Goal: Task Accomplishment & Management: Manage account settings

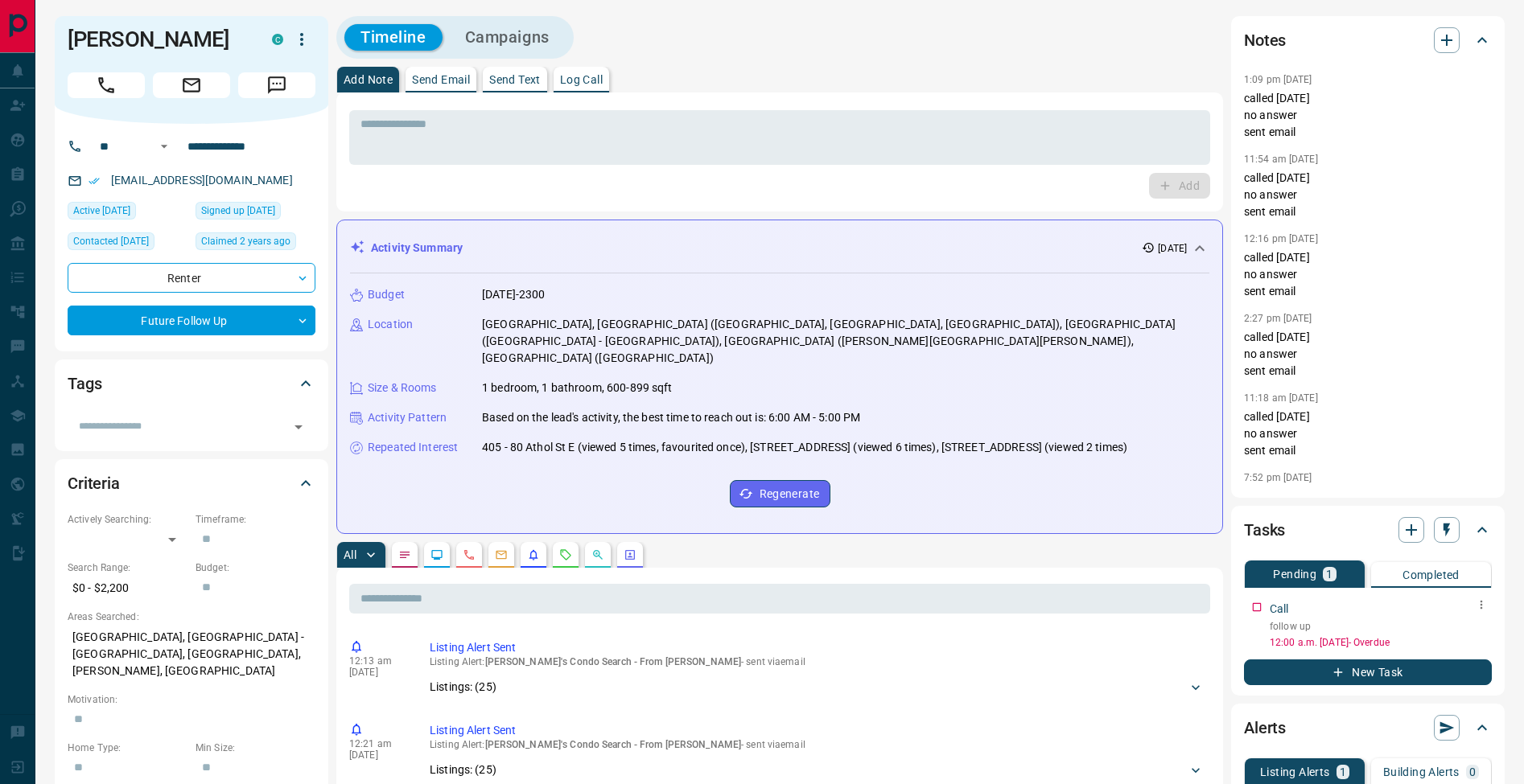
click at [1477, 606] on icon "button" at bounding box center [1482, 605] width 13 height 13
click at [1454, 634] on li "Edit" at bounding box center [1457, 635] width 71 height 24
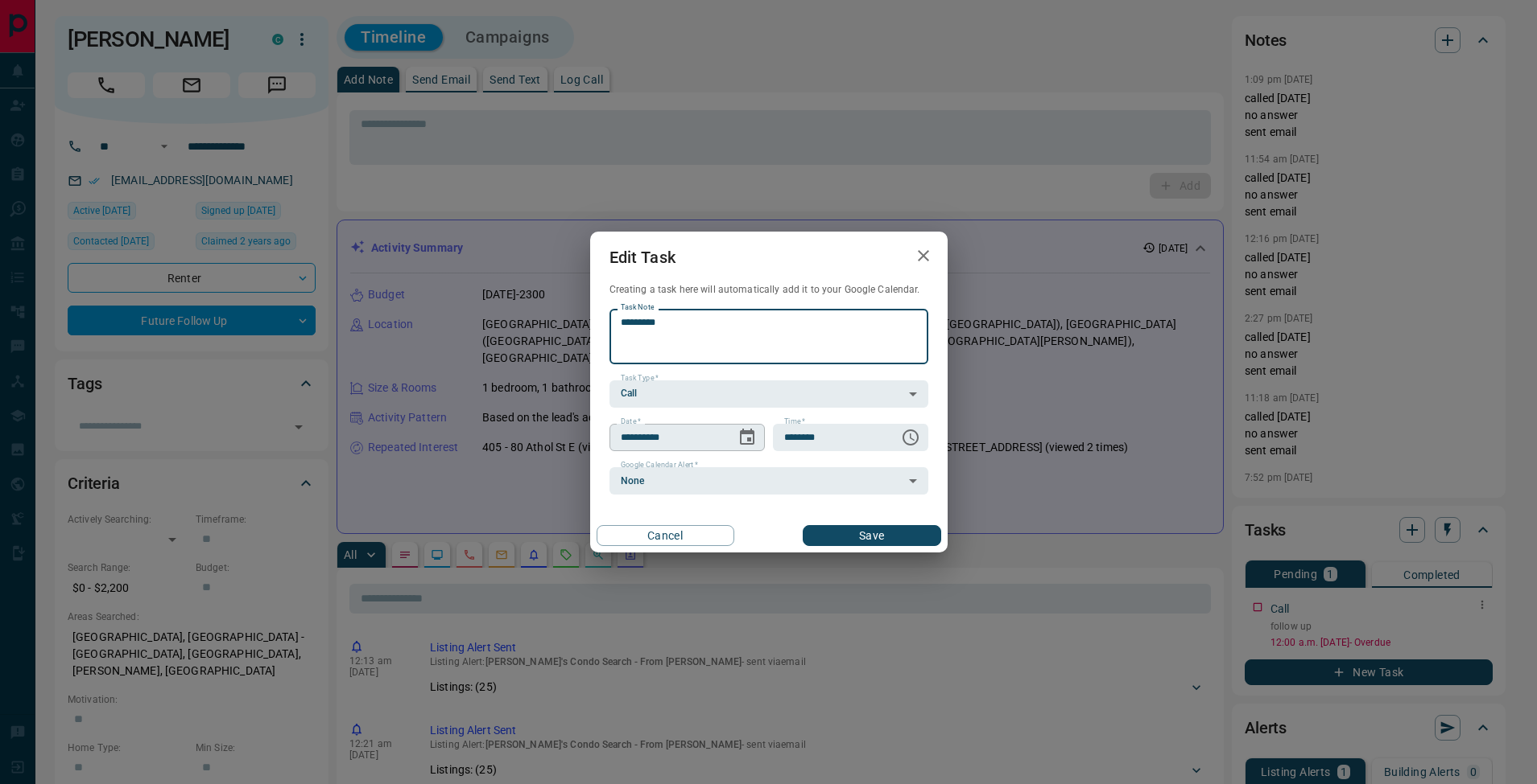
click at [743, 430] on icon "Choose date, selected date is Aug 12, 2025" at bounding box center [747, 437] width 15 height 16
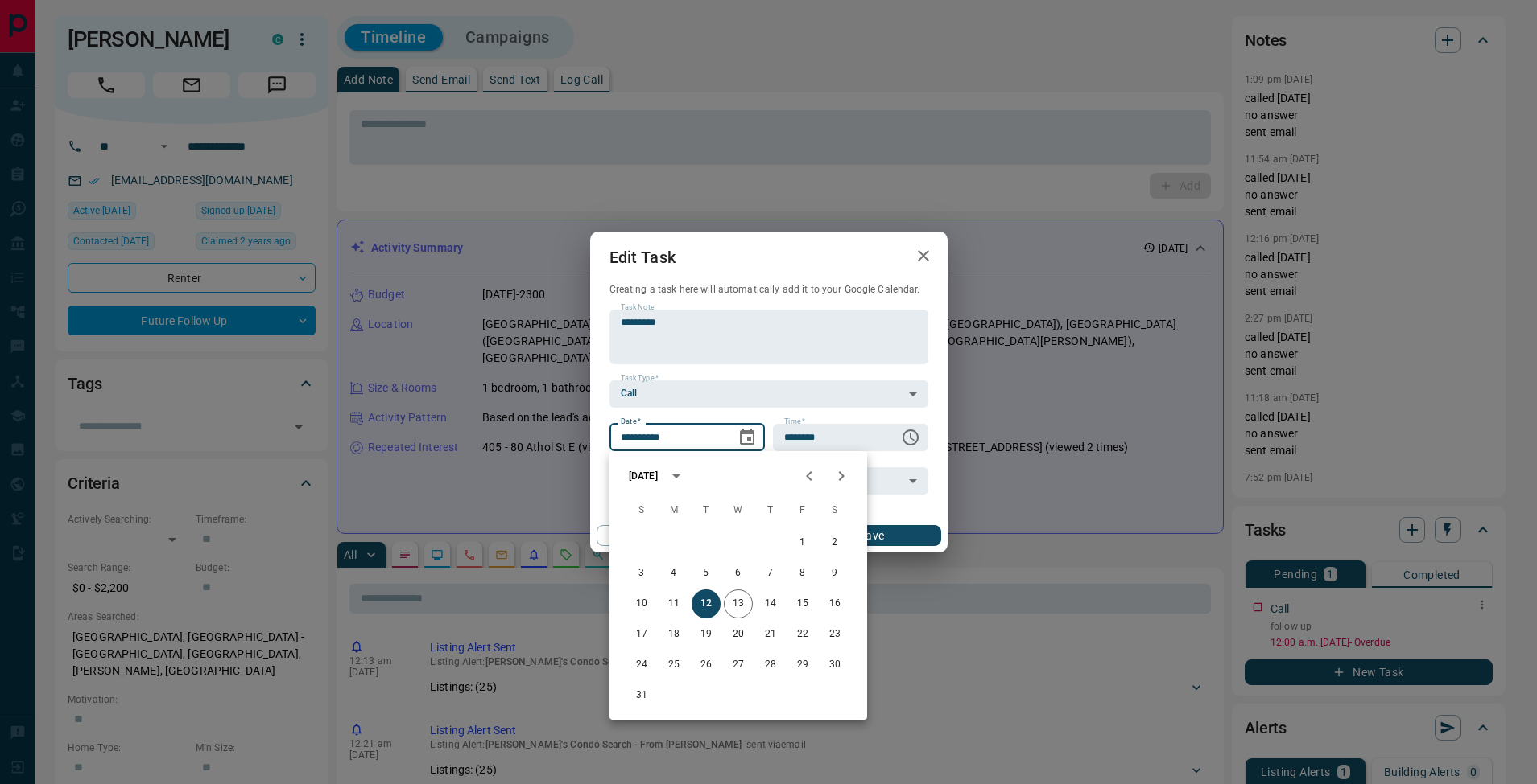
click at [840, 480] on icon "Next month" at bounding box center [842, 476] width 5 height 10
click at [716, 606] on button "16" at bounding box center [706, 604] width 29 height 29
type input "**********"
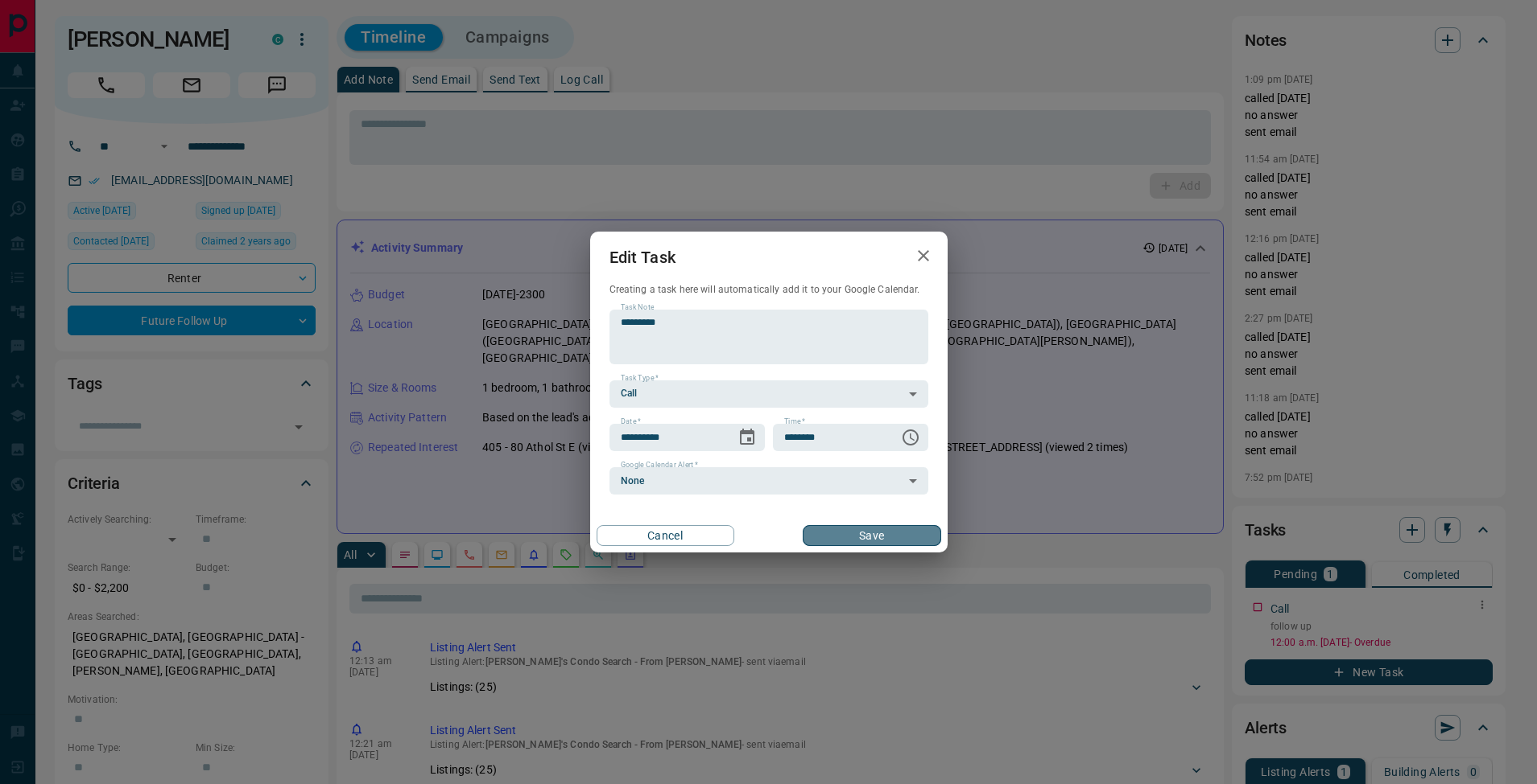
click at [894, 533] on button "Save" at bounding box center [871, 535] width 138 height 21
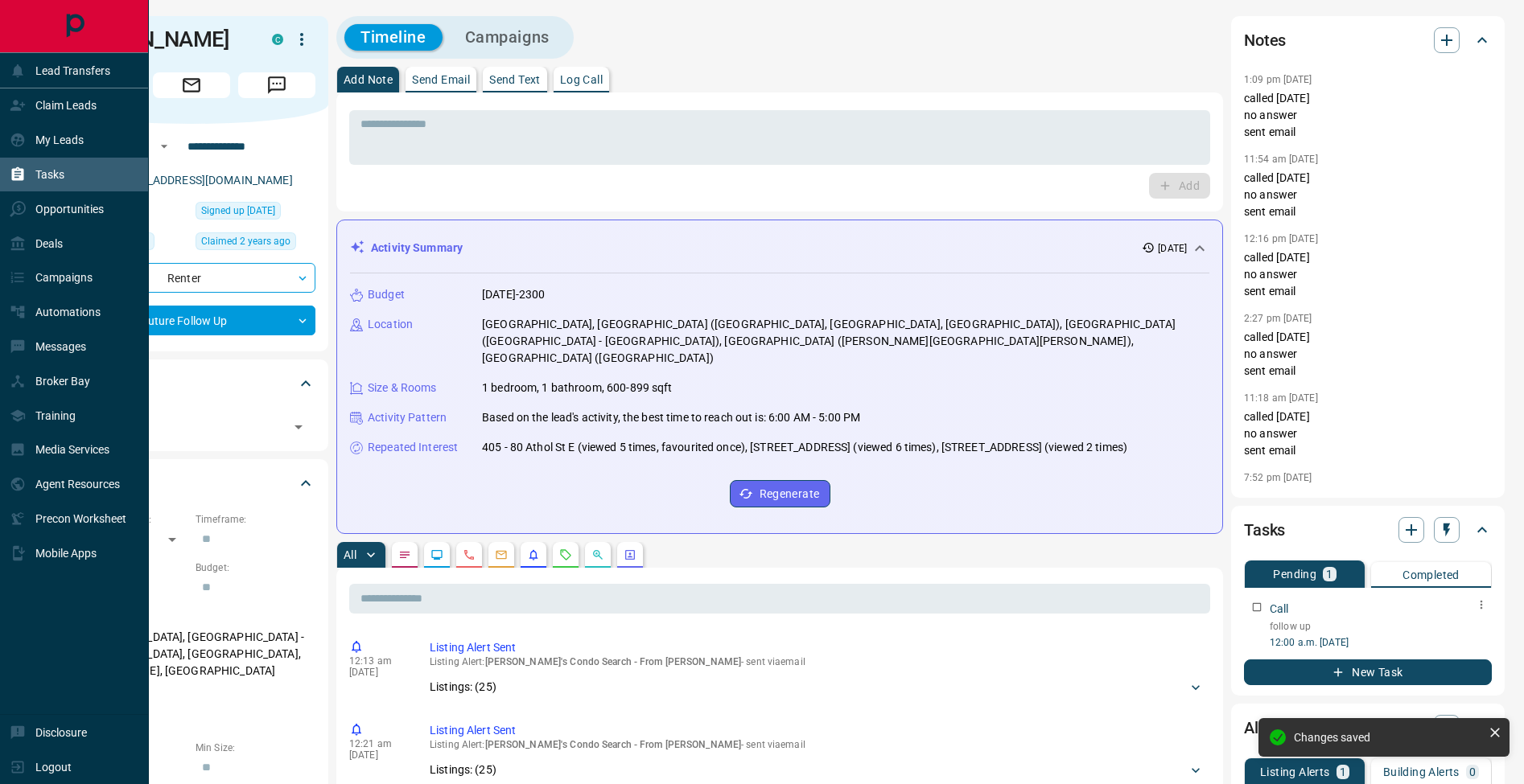
drag, startPoint x: 18, startPoint y: 170, endPoint x: 49, endPoint y: 167, distance: 31.1
click at [18, 170] on icon at bounding box center [17, 174] width 12 height 14
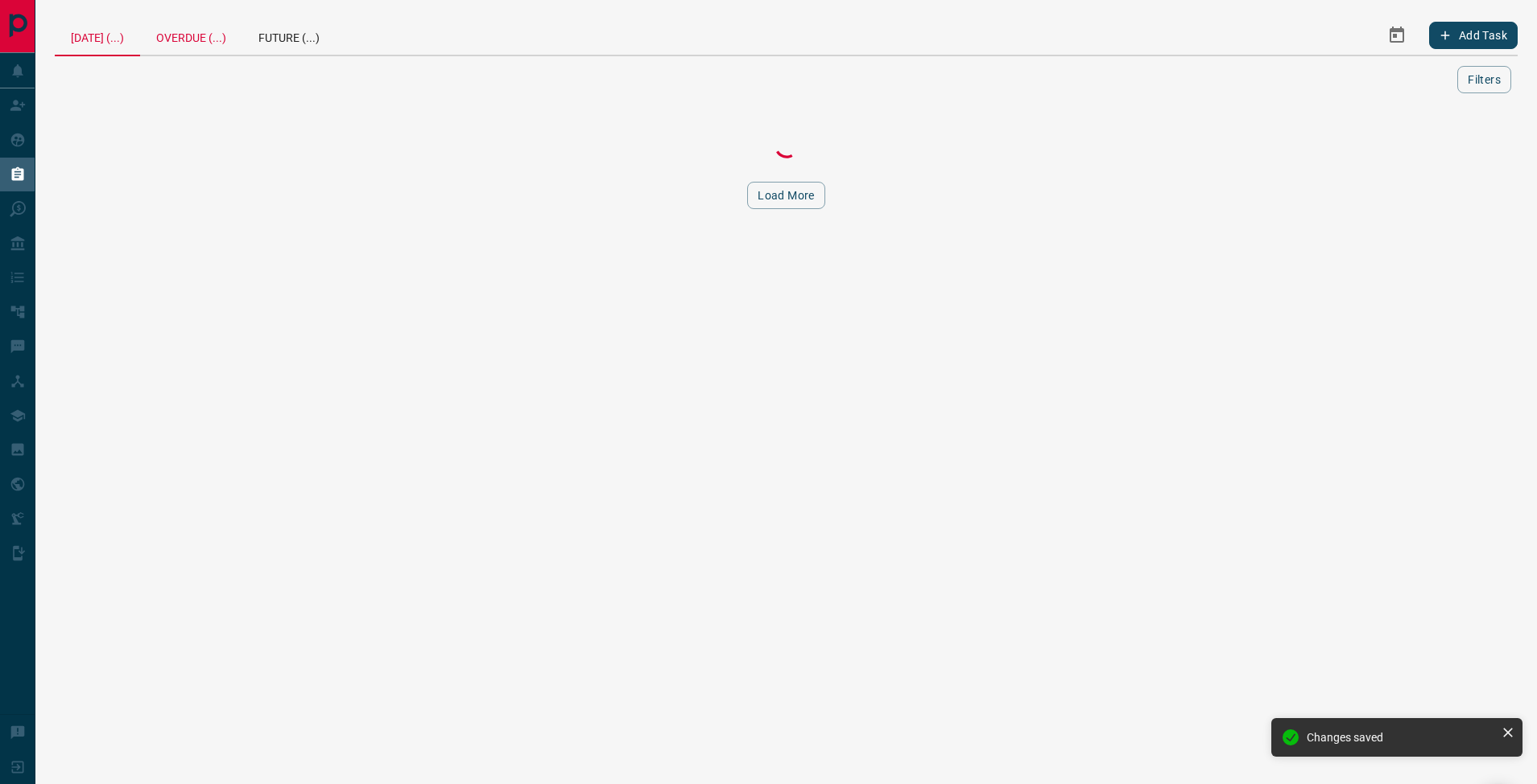
click at [225, 33] on div "Overdue (...)" at bounding box center [192, 36] width 102 height 38
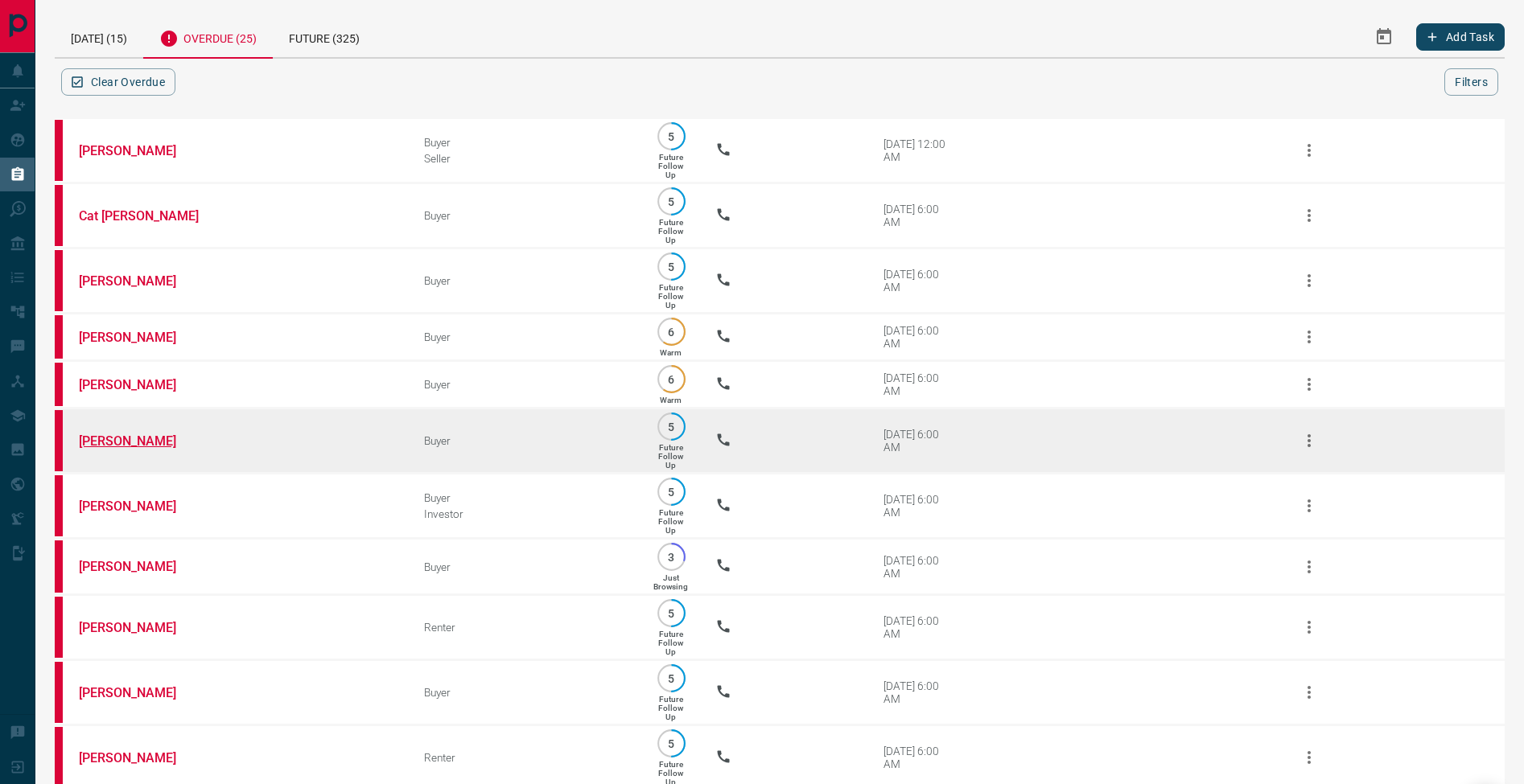
click at [115, 448] on link "[PERSON_NAME]" at bounding box center [139, 441] width 120 height 15
